Goal: Task Accomplishment & Management: Use online tool/utility

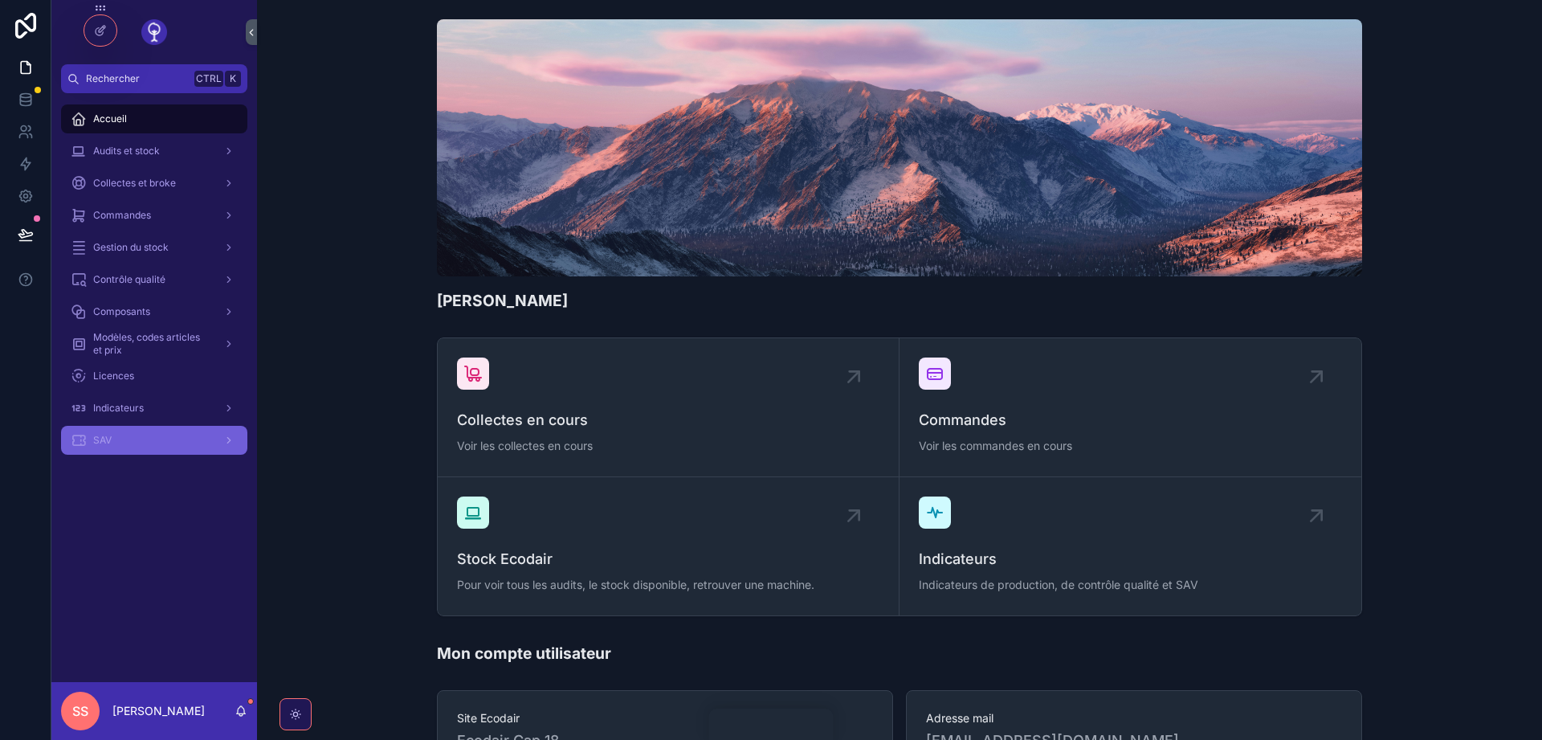
click at [100, 440] on span "SAV" at bounding box center [102, 440] width 18 height 13
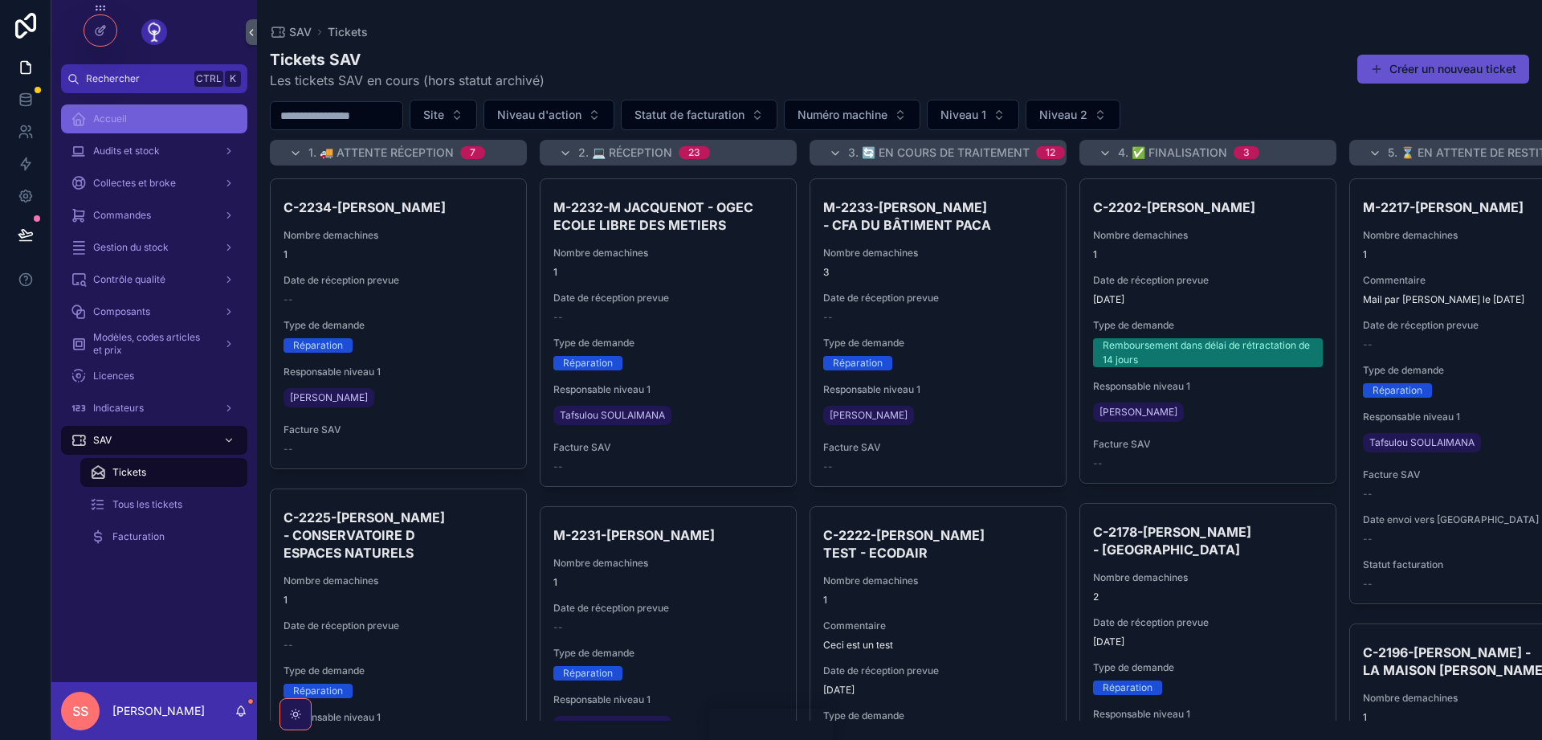
click at [116, 113] on span "Accueil" at bounding box center [110, 118] width 34 height 13
